Goal: Check status: Check status

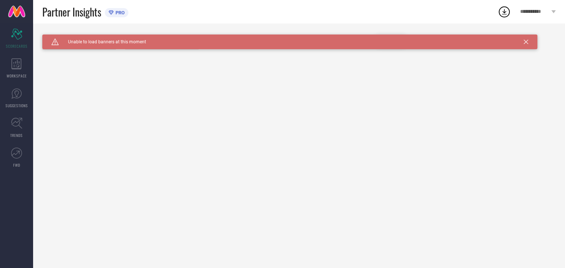
type input "All"
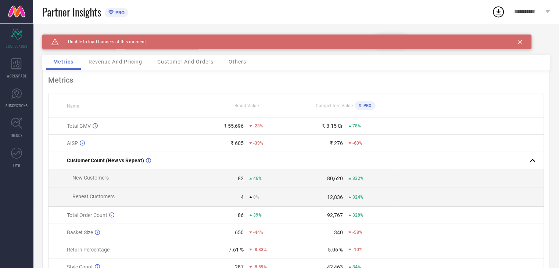
click at [133, 61] on span "Revenue And Pricing" at bounding box center [116, 62] width 54 height 6
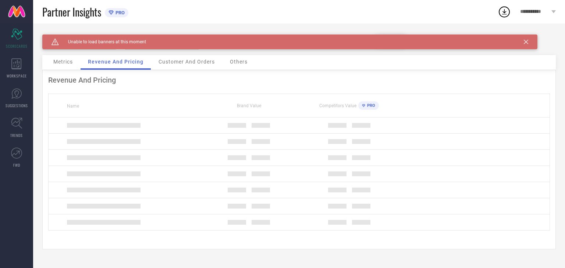
click at [65, 61] on span "Metrics" at bounding box center [62, 62] width 19 height 6
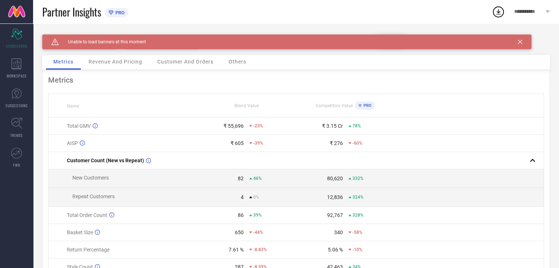
click at [518, 40] on icon at bounding box center [520, 42] width 4 height 4
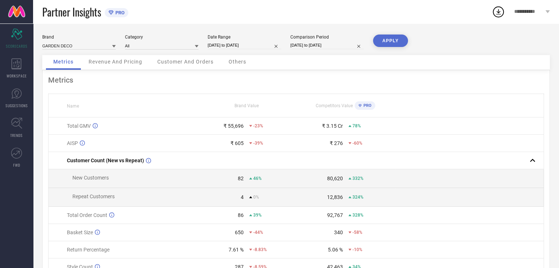
click at [238, 50] on div "Date Range 11-09-2025 to 11-10-2025" at bounding box center [245, 42] width 74 height 15
click at [217, 41] on div "Date Range 11-09-2025 to 11-10-2025" at bounding box center [245, 42] width 74 height 15
click at [219, 46] on input "11-09-2025 to 11-10-2025" at bounding box center [245, 46] width 74 height 8
select select "8"
select select "2025"
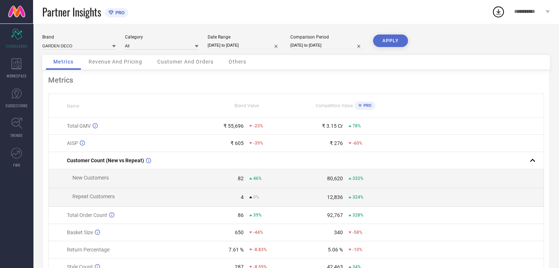
select select "9"
select select "2025"
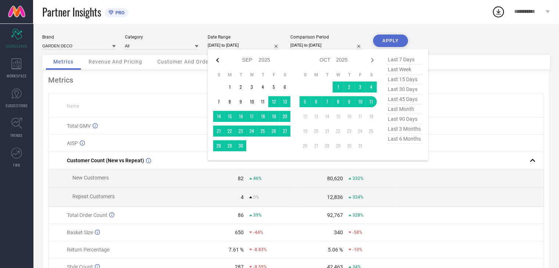
click at [219, 61] on icon at bounding box center [217, 60] width 9 height 9
select select "7"
select select "2025"
select select "8"
select select "2025"
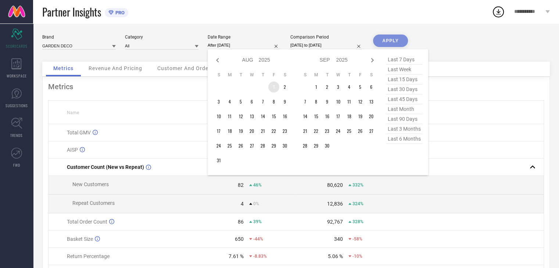
click at [277, 89] on td "1" at bounding box center [273, 87] width 11 height 11
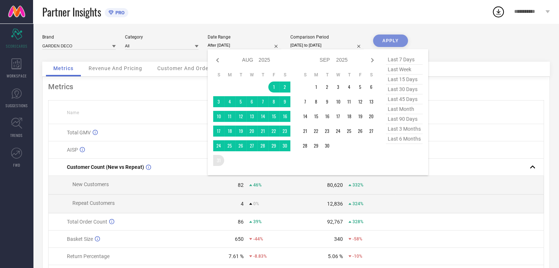
type input "[DATE] to [DATE]"
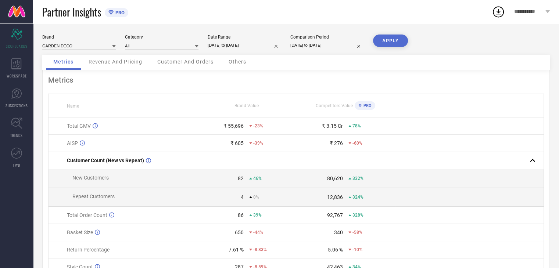
click at [390, 41] on button "APPLY" at bounding box center [390, 41] width 35 height 12
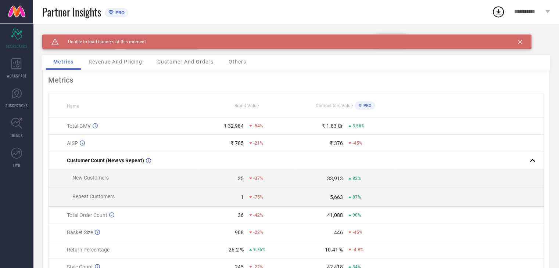
click at [516, 40] on div "Caution Created with Sketch. Unable to load banners at this moment" at bounding box center [286, 42] width 489 height 15
click at [520, 40] on icon at bounding box center [520, 42] width 4 height 4
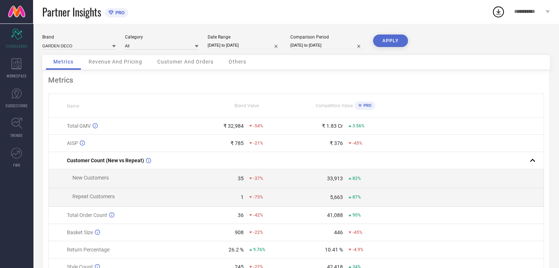
select select "7"
select select "2025"
select select "8"
select select "2025"
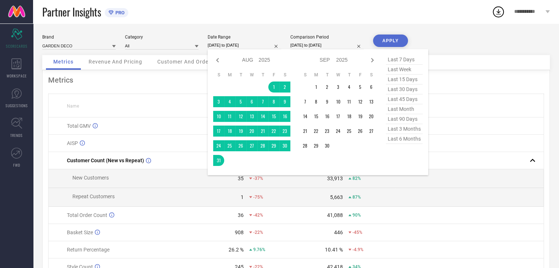
click at [231, 49] on div "[DATE] to [DATE] Jan Feb Mar Apr May Jun [DATE] Aug Sep Oct Nov [DATE] 2016 201…" at bounding box center [245, 46] width 74 height 8
click at [322, 84] on td "2" at bounding box center [327, 87] width 11 height 11
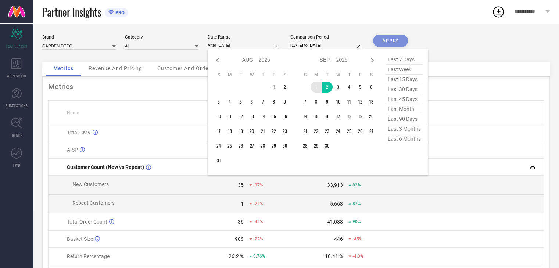
type input "[DATE] to [DATE]"
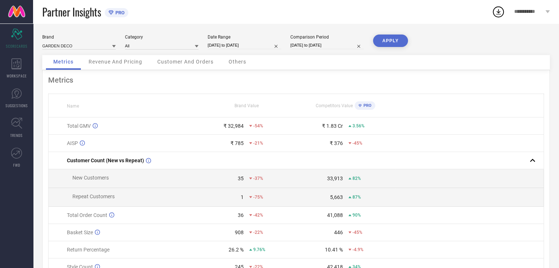
click at [251, 49] on div "Date Range [DATE] to [DATE]" at bounding box center [245, 42] width 74 height 15
select select "8"
select select "2025"
select select "9"
select select "2025"
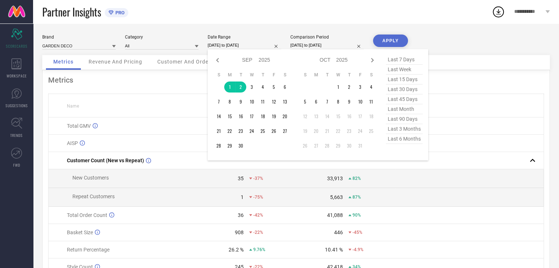
drag, startPoint x: 252, startPoint y: 42, endPoint x: 290, endPoint y: 64, distance: 44.1
click at [253, 42] on input "[DATE] to [DATE]" at bounding box center [245, 46] width 74 height 8
click at [230, 86] on td "1" at bounding box center [229, 87] width 11 height 11
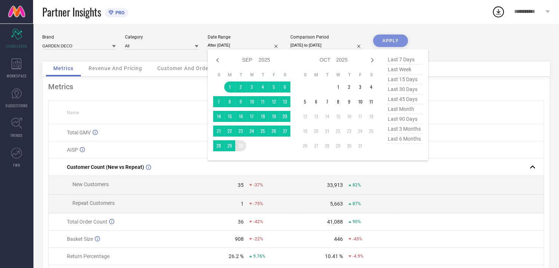
type input "[DATE] to [DATE]"
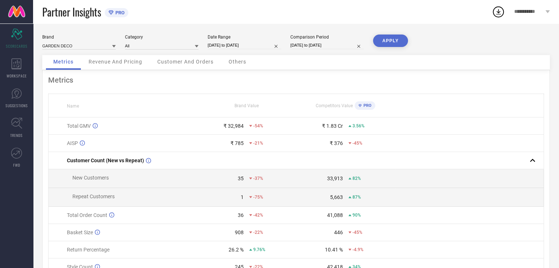
click at [392, 37] on button "APPLY" at bounding box center [390, 41] width 35 height 12
click at [227, 42] on input "[DATE] to [DATE]" at bounding box center [245, 46] width 74 height 8
select select "8"
select select "2025"
select select "9"
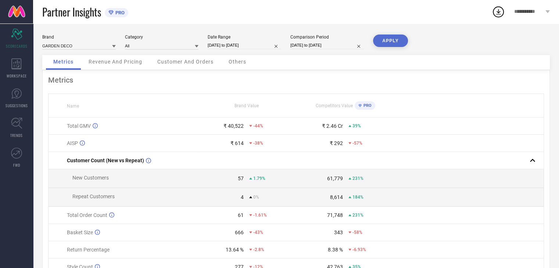
select select "2025"
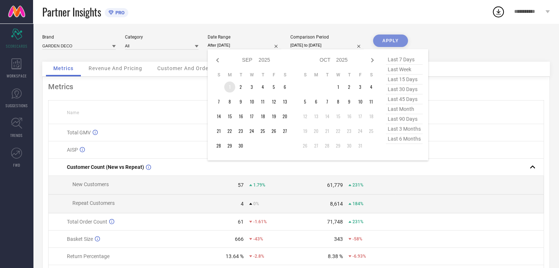
click at [230, 86] on td "1" at bounding box center [229, 87] width 11 height 11
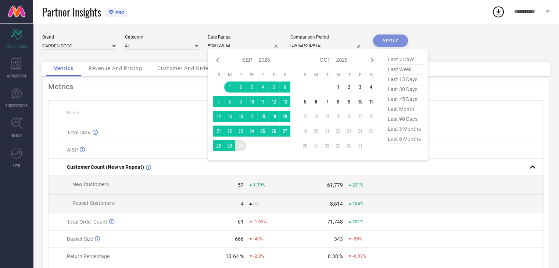
type input "[DATE] to [DATE]"
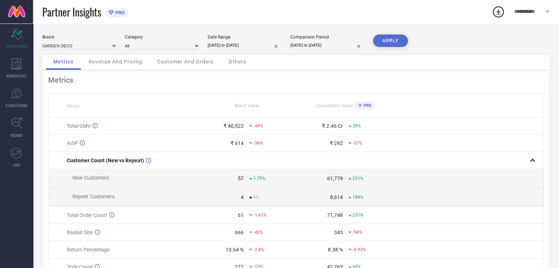
click at [390, 37] on button "APPLY" at bounding box center [390, 41] width 35 height 12
select select "8"
select select "2025"
select select "9"
select select "2025"
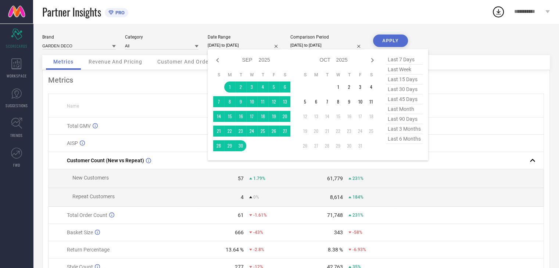
click at [253, 43] on input "[DATE] to [DATE]" at bounding box center [245, 46] width 74 height 8
click at [491, 143] on td at bounding box center [469, 143] width 148 height 17
